Goal: Navigation & Orientation: Find specific page/section

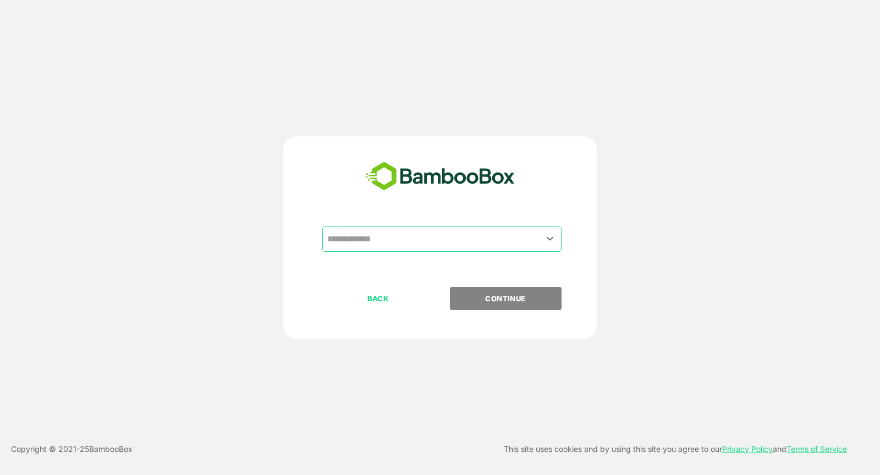
click at [429, 238] on input "text" at bounding box center [442, 239] width 235 height 21
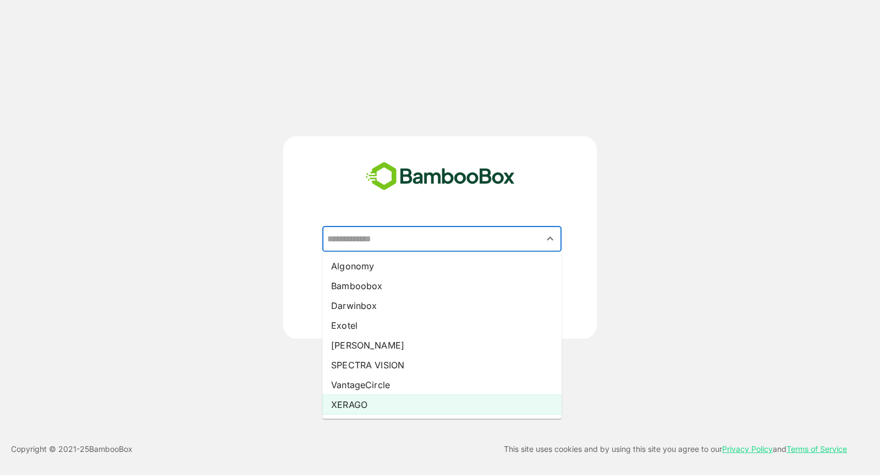
click at [393, 412] on li "XERAGO" at bounding box center [441, 405] width 239 height 20
type input "******"
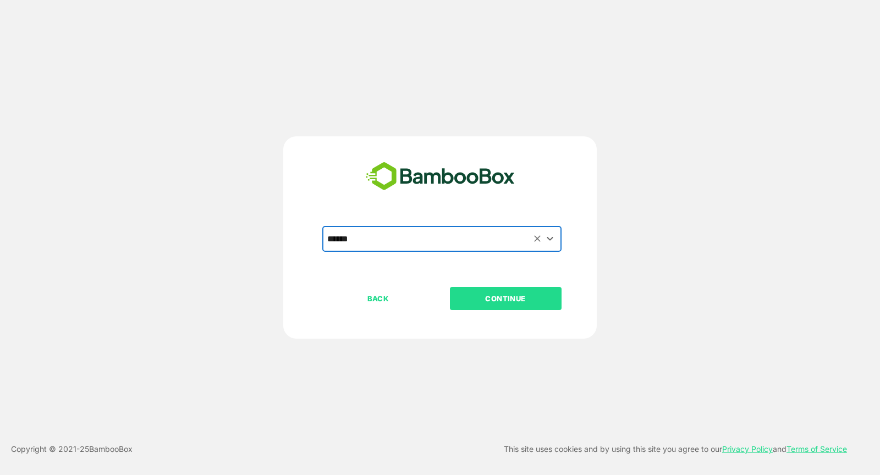
click at [514, 294] on p "CONTINUE" at bounding box center [506, 299] width 110 height 12
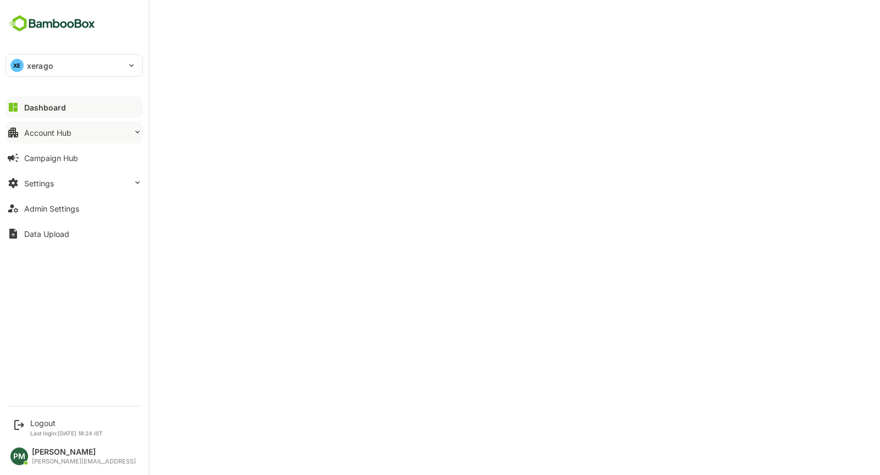
click at [70, 136] on div "Account Hub" at bounding box center [47, 132] width 47 height 9
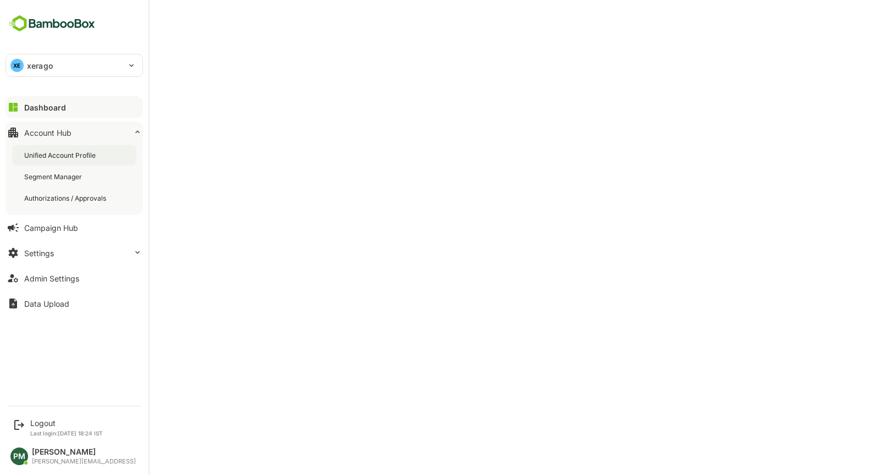
click at [83, 158] on div "Unified Account Profile" at bounding box center [61, 155] width 74 height 9
click at [18, 105] on icon at bounding box center [13, 107] width 13 height 13
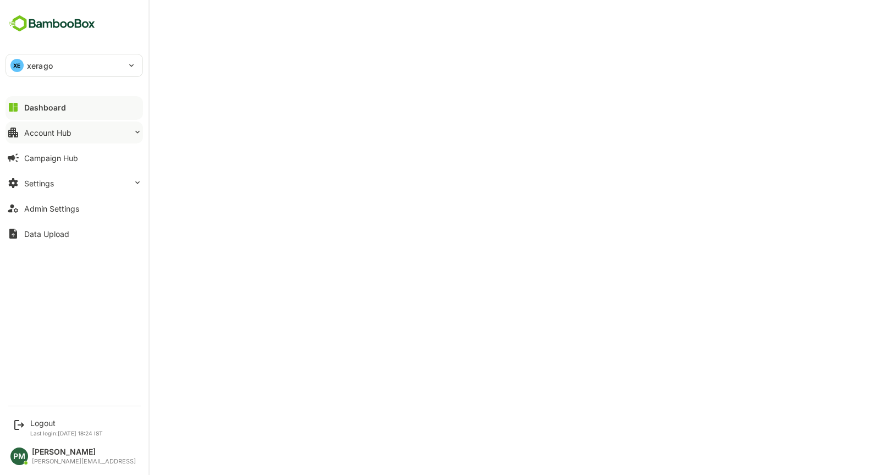
click at [71, 128] on div "Account Hub" at bounding box center [47, 132] width 47 height 9
click at [66, 140] on button "Account Hub" at bounding box center [75, 133] width 138 height 22
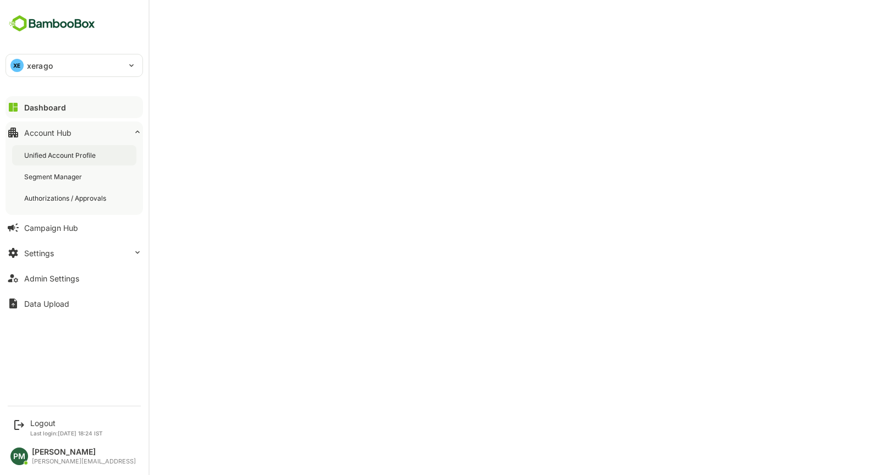
click at [82, 160] on div "Unified Account Profile" at bounding box center [74, 155] width 124 height 20
click at [50, 105] on div "Dashboard" at bounding box center [44, 107] width 40 height 9
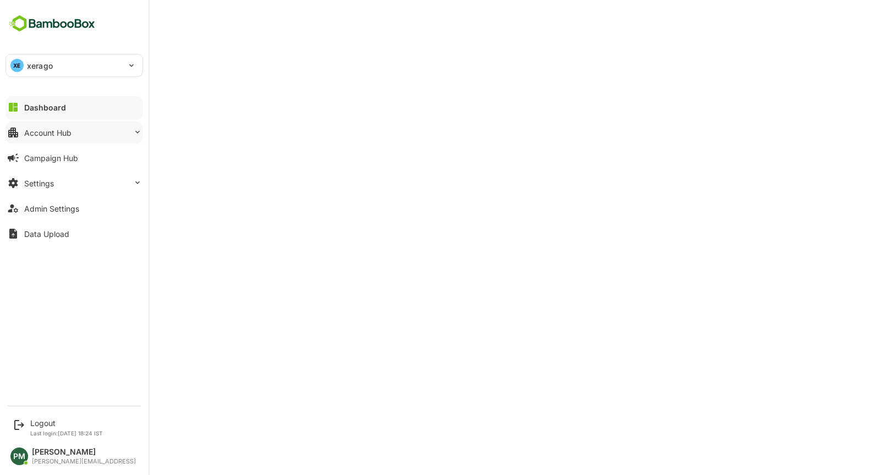
click at [87, 134] on button "Account Hub" at bounding box center [75, 133] width 138 height 22
click at [78, 130] on button "Account Hub" at bounding box center [75, 133] width 138 height 22
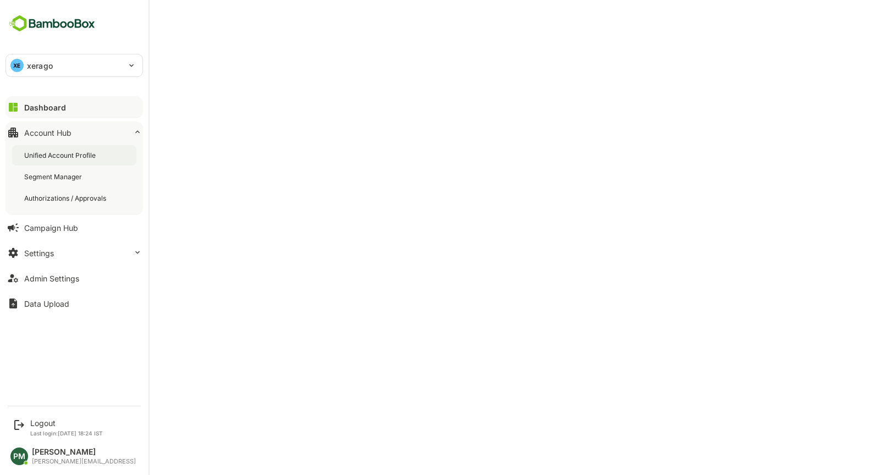
click at [79, 151] on div "Unified Account Profile" at bounding box center [61, 155] width 74 height 9
click at [72, 182] on div "Segment Manager" at bounding box center [74, 177] width 124 height 20
click at [96, 95] on div "Dashboard Account Hub Unified Account Profile Segment Manager Authorizations / …" at bounding box center [74, 206] width 149 height 222
click at [65, 104] on button "Dashboard" at bounding box center [75, 107] width 138 height 22
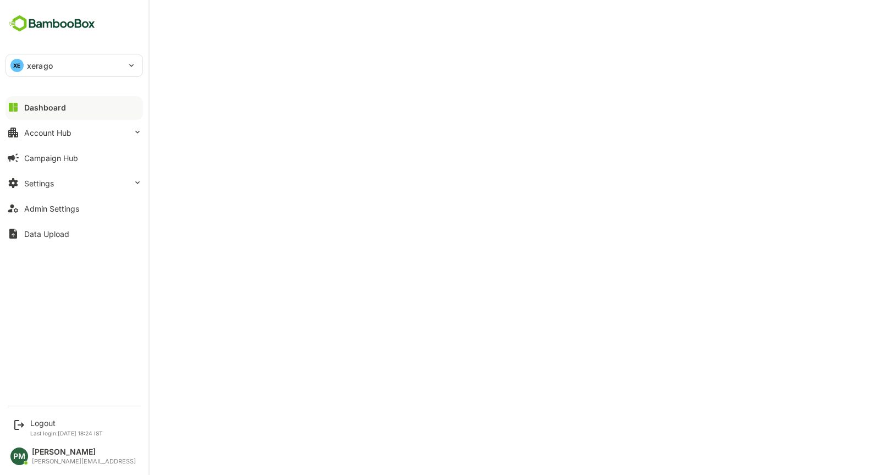
click at [67, 107] on button "Dashboard" at bounding box center [75, 107] width 138 height 22
click at [86, 171] on div "Dashboard Account Hub Campaign Hub Settings Admin Settings Data Upload" at bounding box center [74, 171] width 149 height 152
click at [61, 179] on button "Settings" at bounding box center [75, 183] width 138 height 22
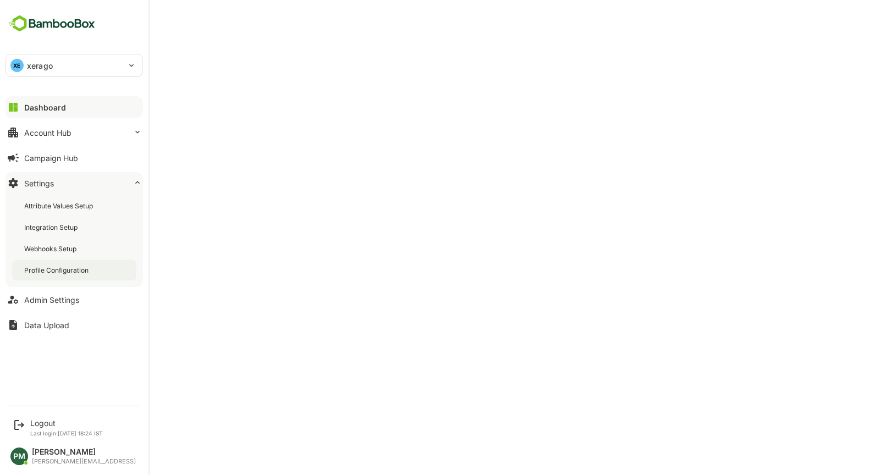
click at [83, 270] on div "Profile Configuration" at bounding box center [57, 270] width 67 height 9
